Goal: Check status

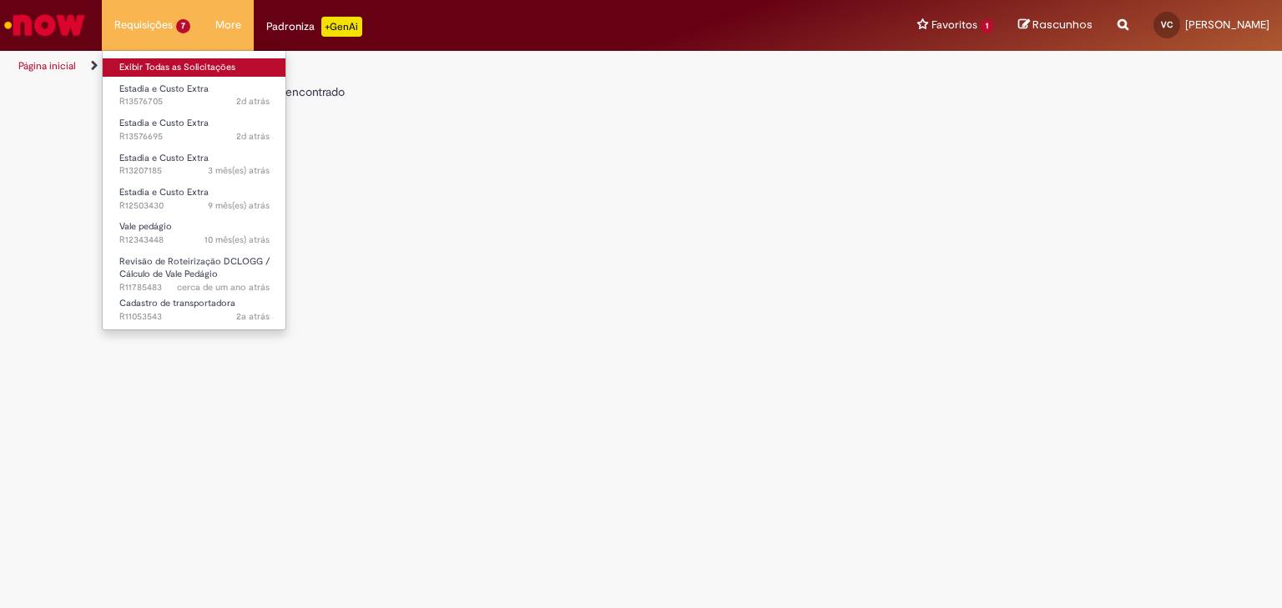
click at [147, 65] on link "Exibir Todas as Solicitações" at bounding box center [195, 67] width 184 height 18
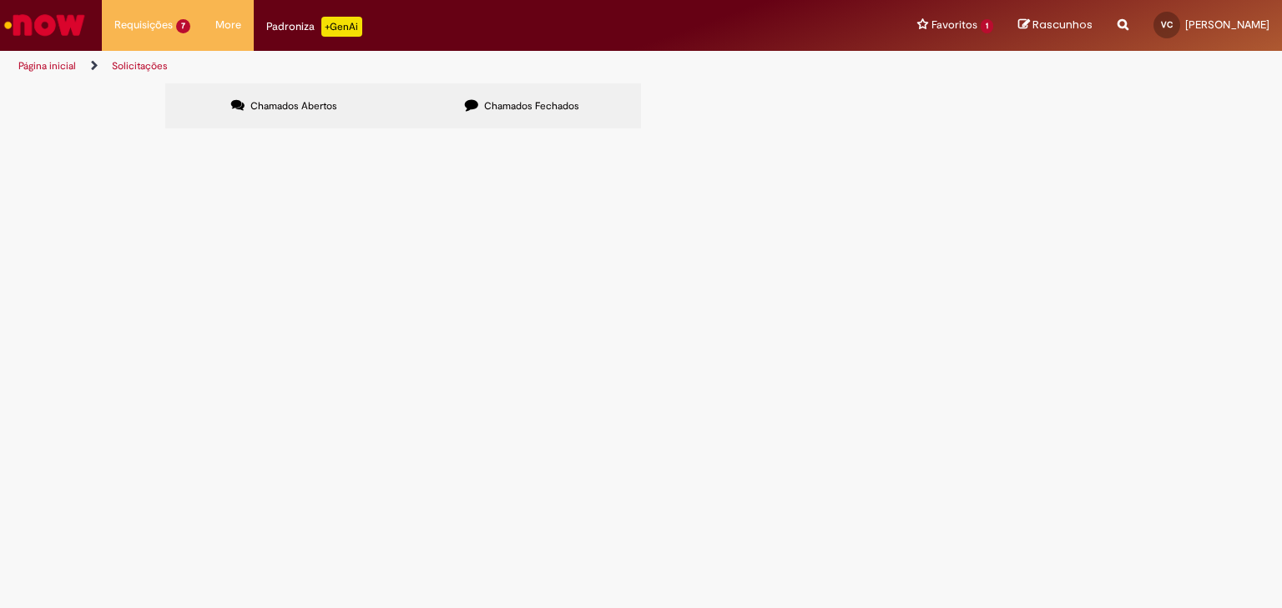
click at [0, 0] on td "R13576705" at bounding box center [0, 0] width 0 height 0
click at [0, 0] on span "R13576705" at bounding box center [0, 0] width 0 height 0
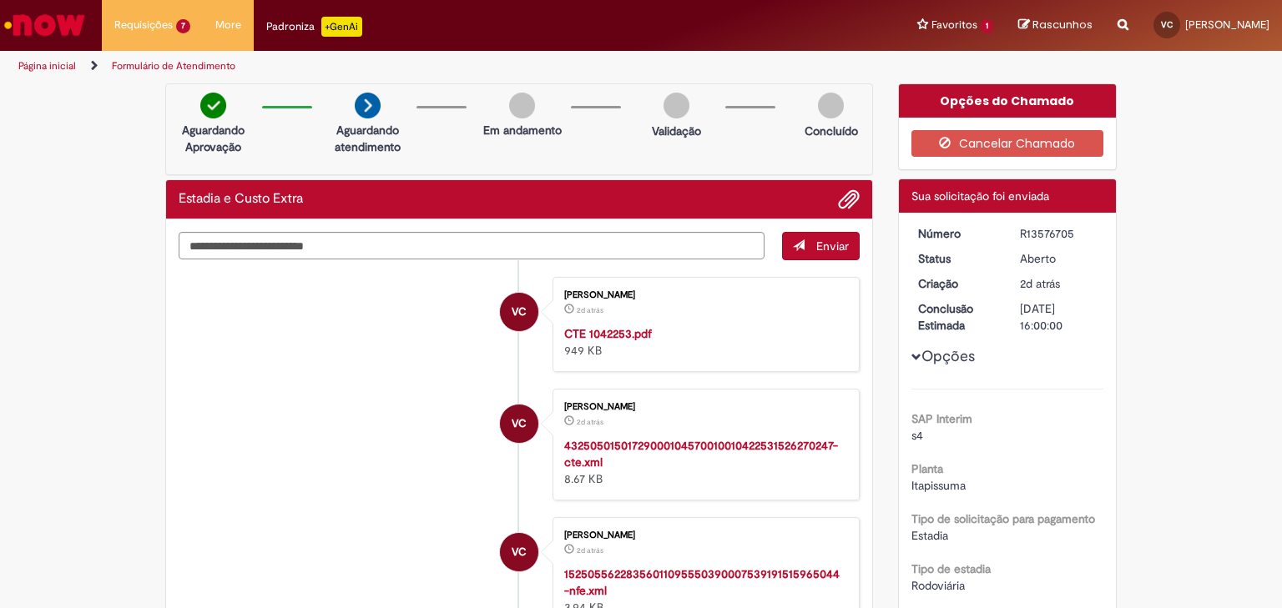
click at [0, 0] on button "Opções" at bounding box center [0, 0] width 0 height 0
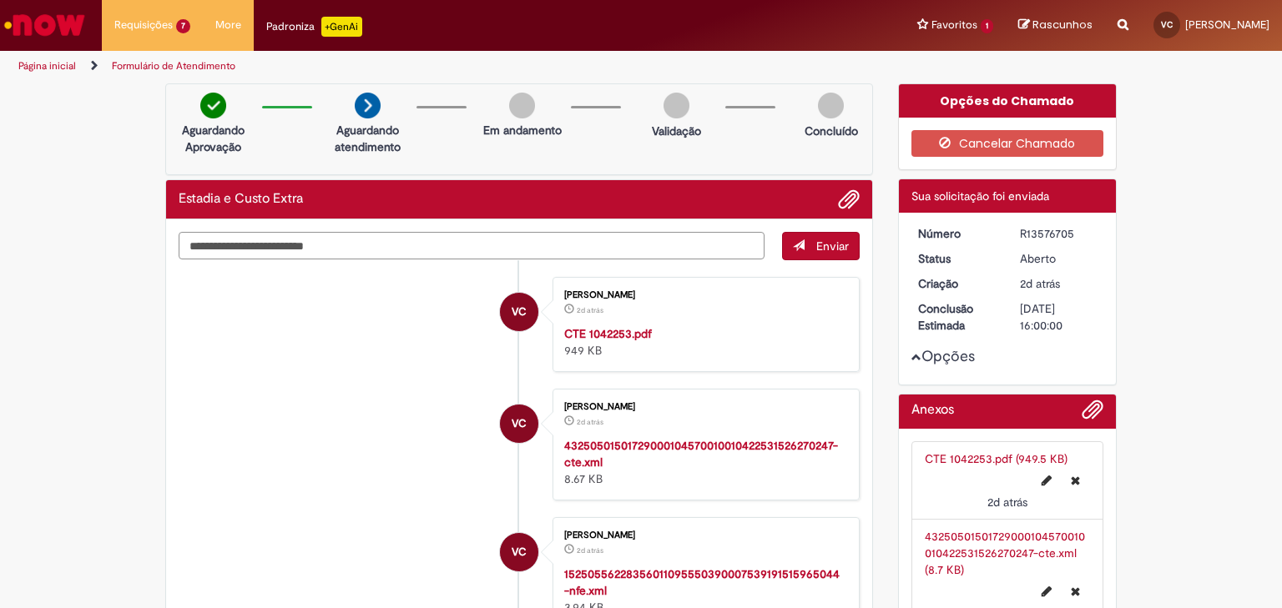
click at [354, 242] on textarea "Digite sua mensagem aqui..." at bounding box center [472, 246] width 586 height 28
